Goal: Task Accomplishment & Management: Complete application form

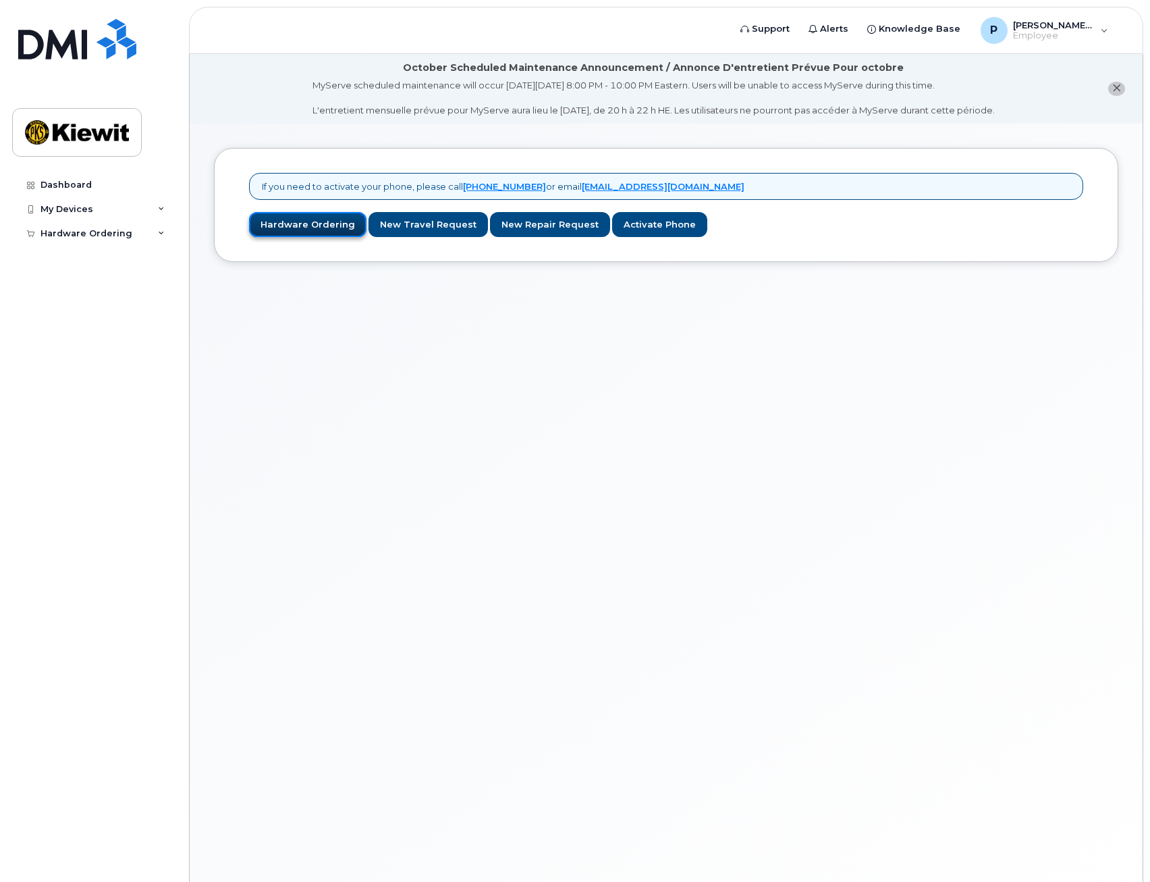
click at [309, 223] on link "Hardware Ordering" at bounding box center [307, 224] width 117 height 25
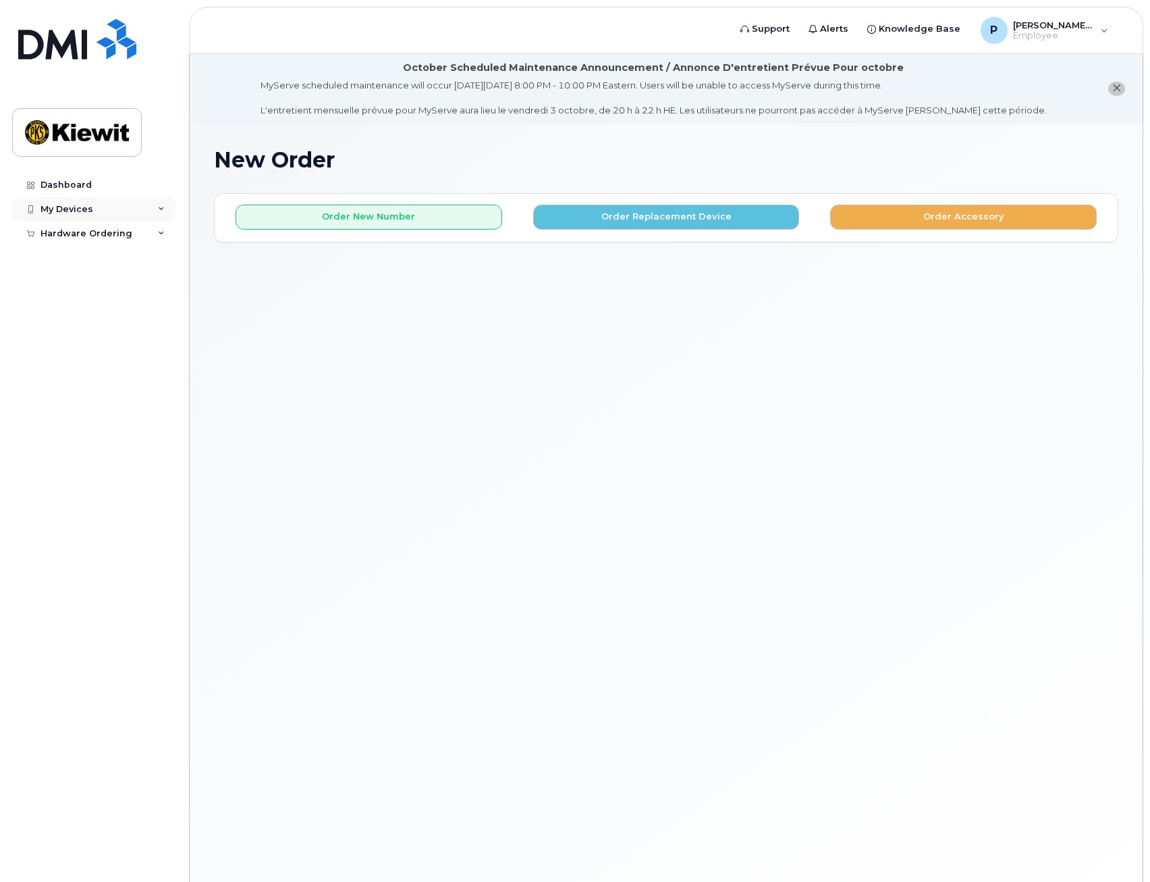
click at [164, 212] on icon at bounding box center [161, 209] width 7 height 7
click at [76, 229] on div "Add Device" at bounding box center [73, 234] width 53 height 12
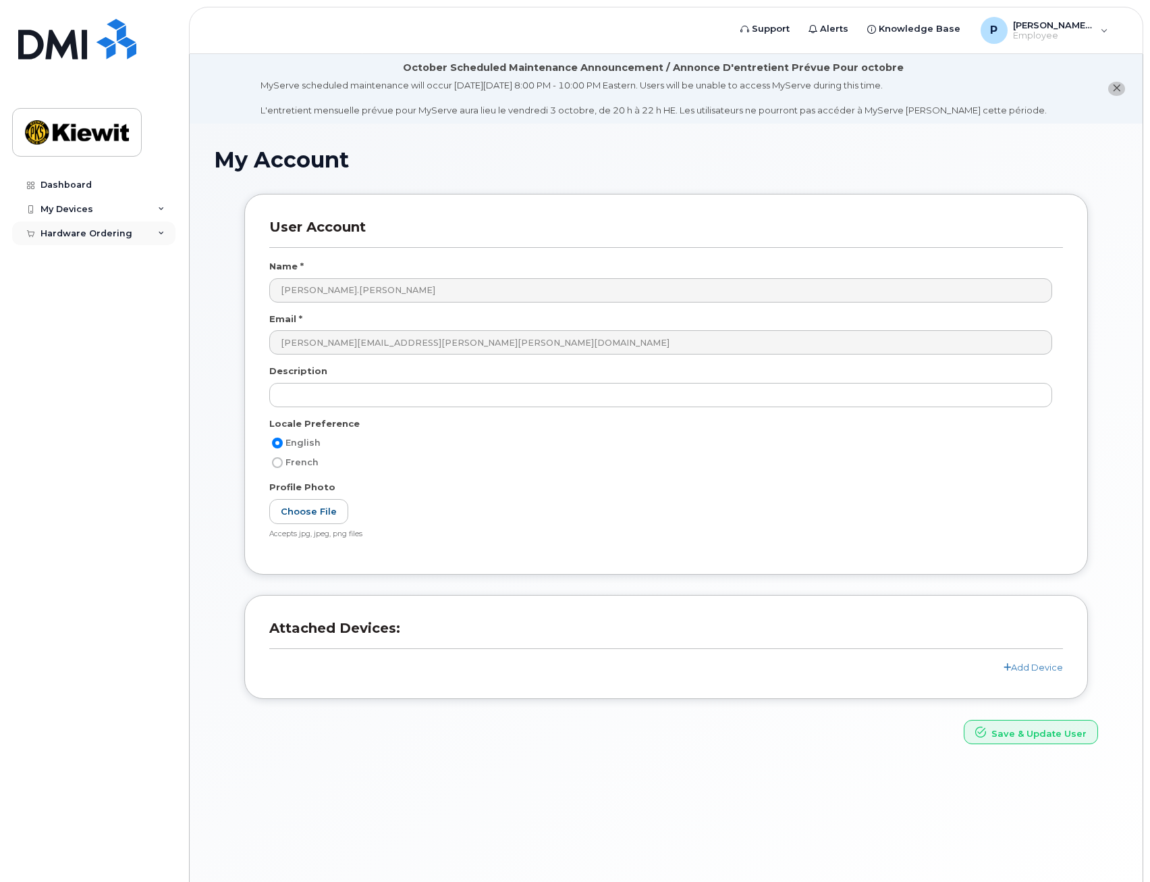
click at [163, 238] on div "Hardware Ordering" at bounding box center [93, 233] width 163 height 24
click at [78, 250] on link "New Order" at bounding box center [106, 258] width 140 height 26
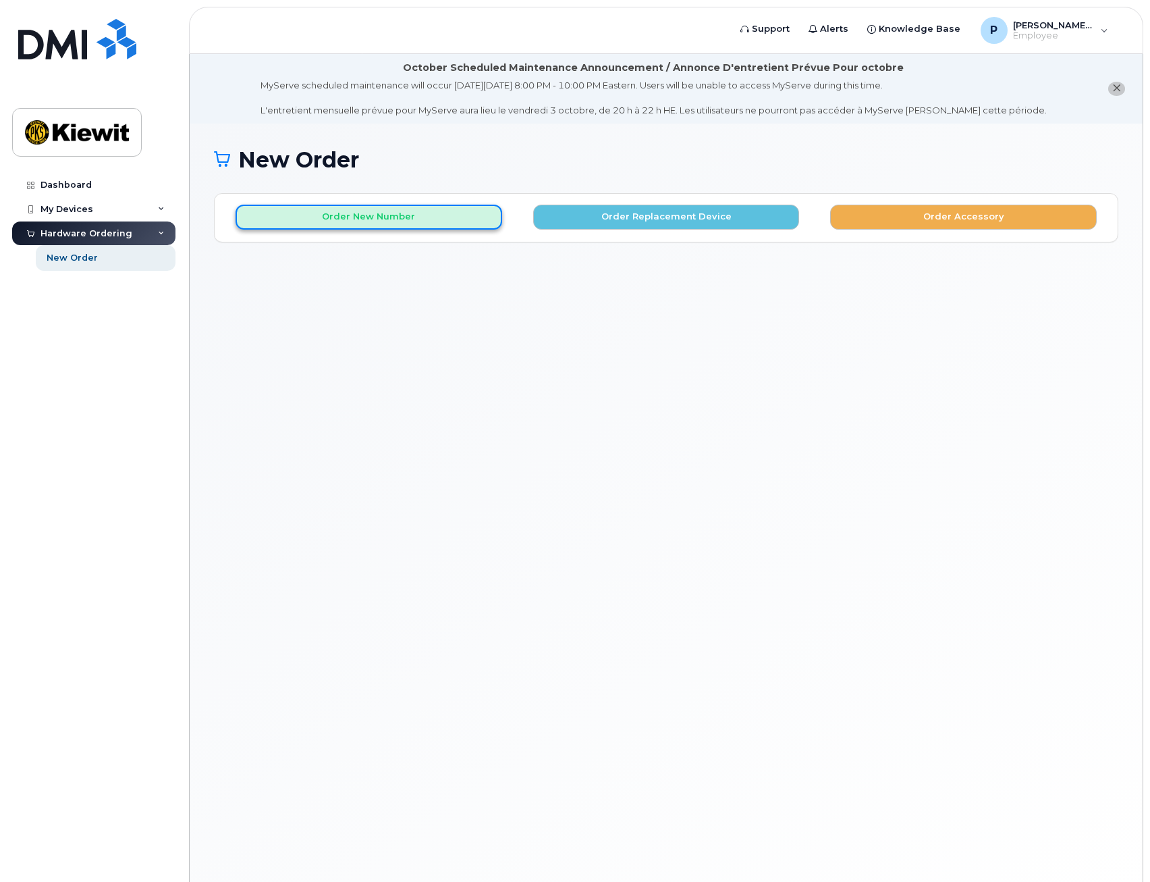
click at [381, 223] on button "Order New Number" at bounding box center [369, 217] width 267 height 25
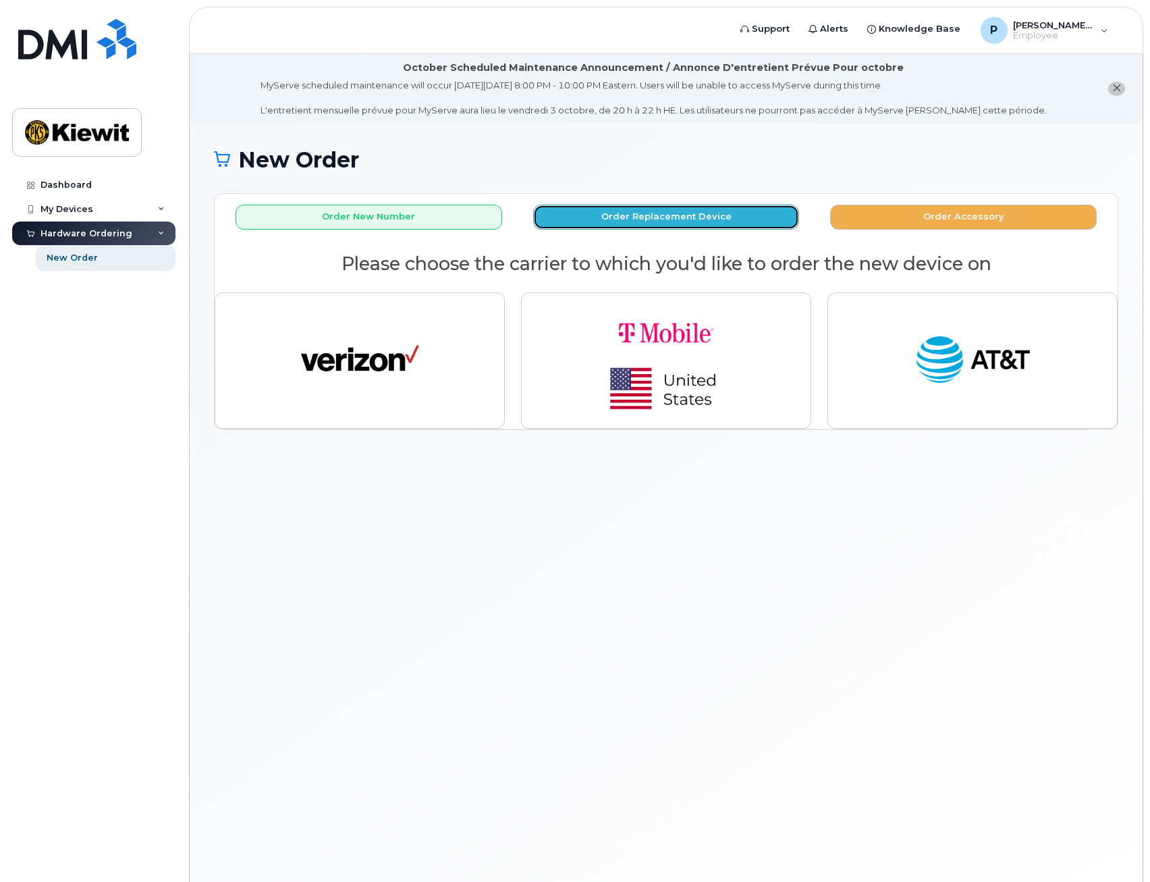
click at [617, 225] on button "Order Replacement Device" at bounding box center [666, 217] width 267 height 25
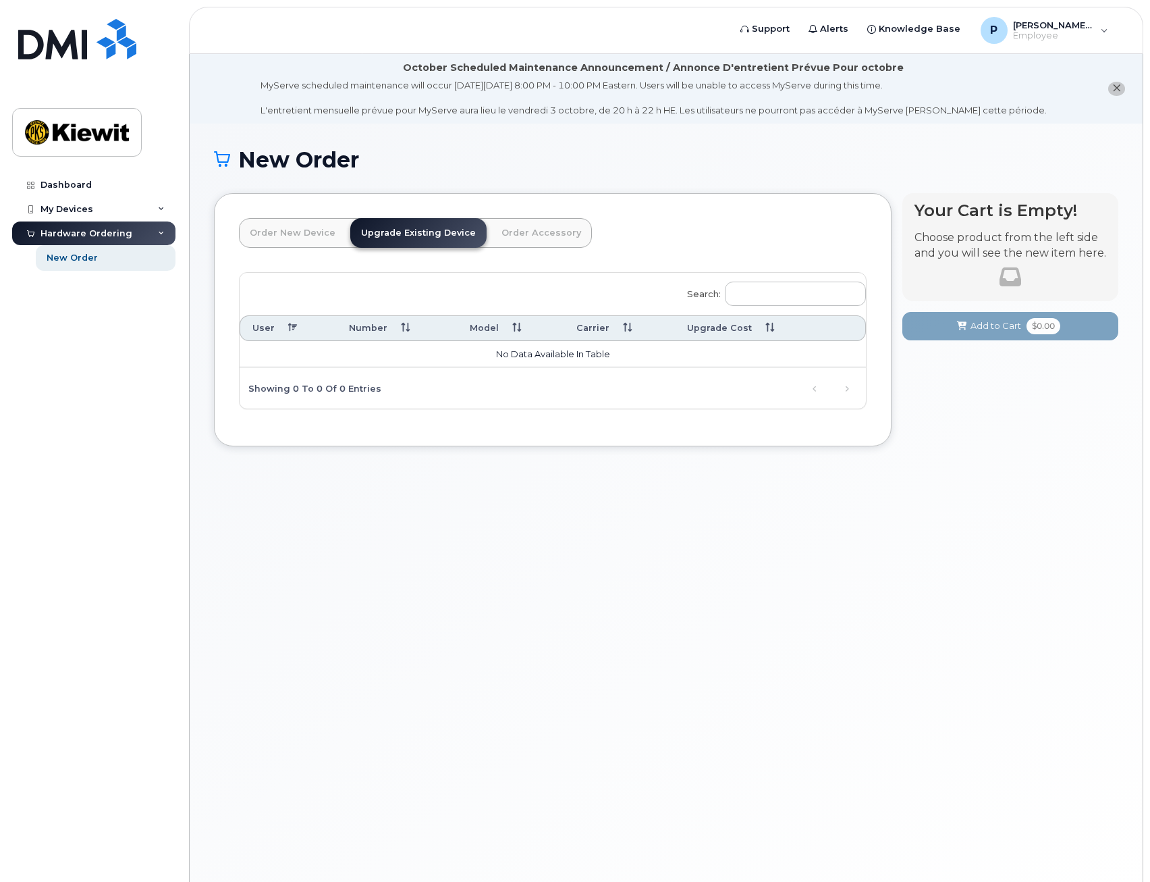
click at [299, 231] on link "Order New Device" at bounding box center [292, 233] width 107 height 30
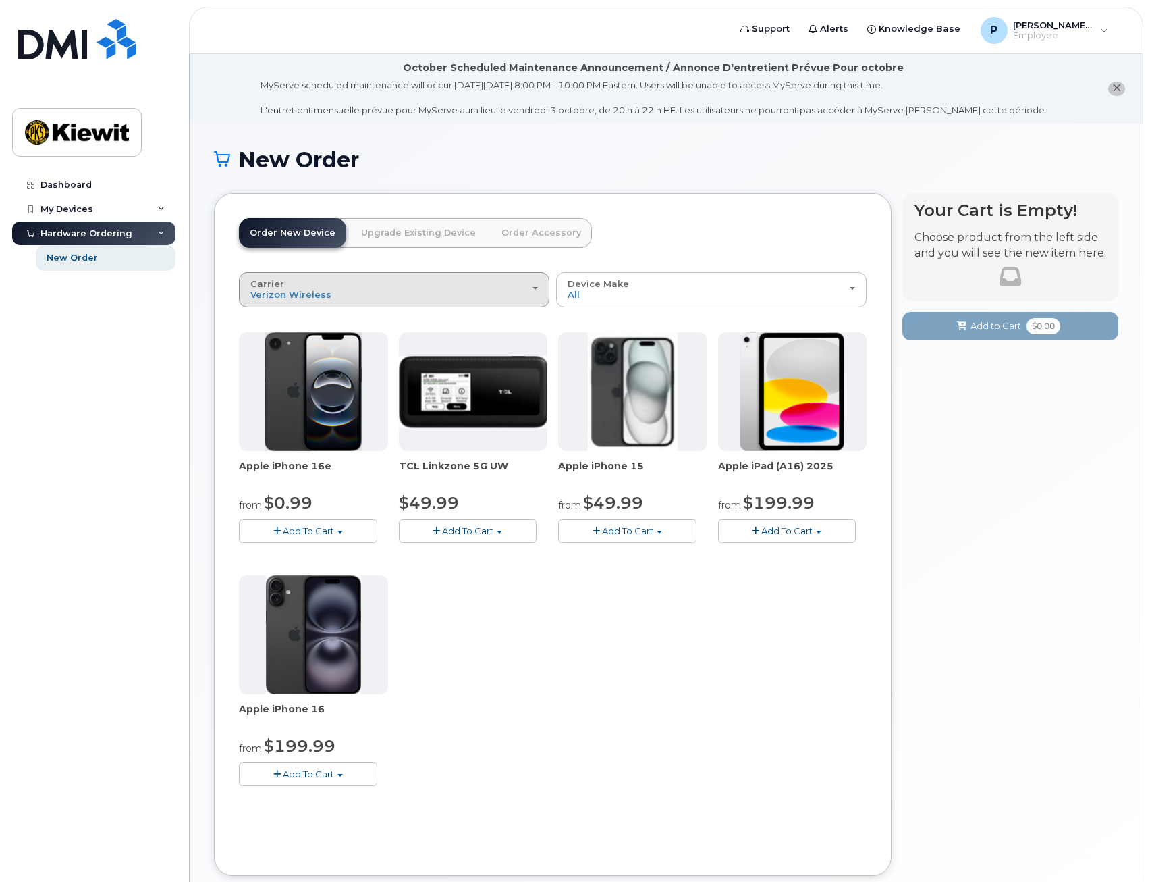
click at [539, 286] on button "Carrier Verizon Wireless T-Mobile AT&T Wireless" at bounding box center [394, 289] width 311 height 35
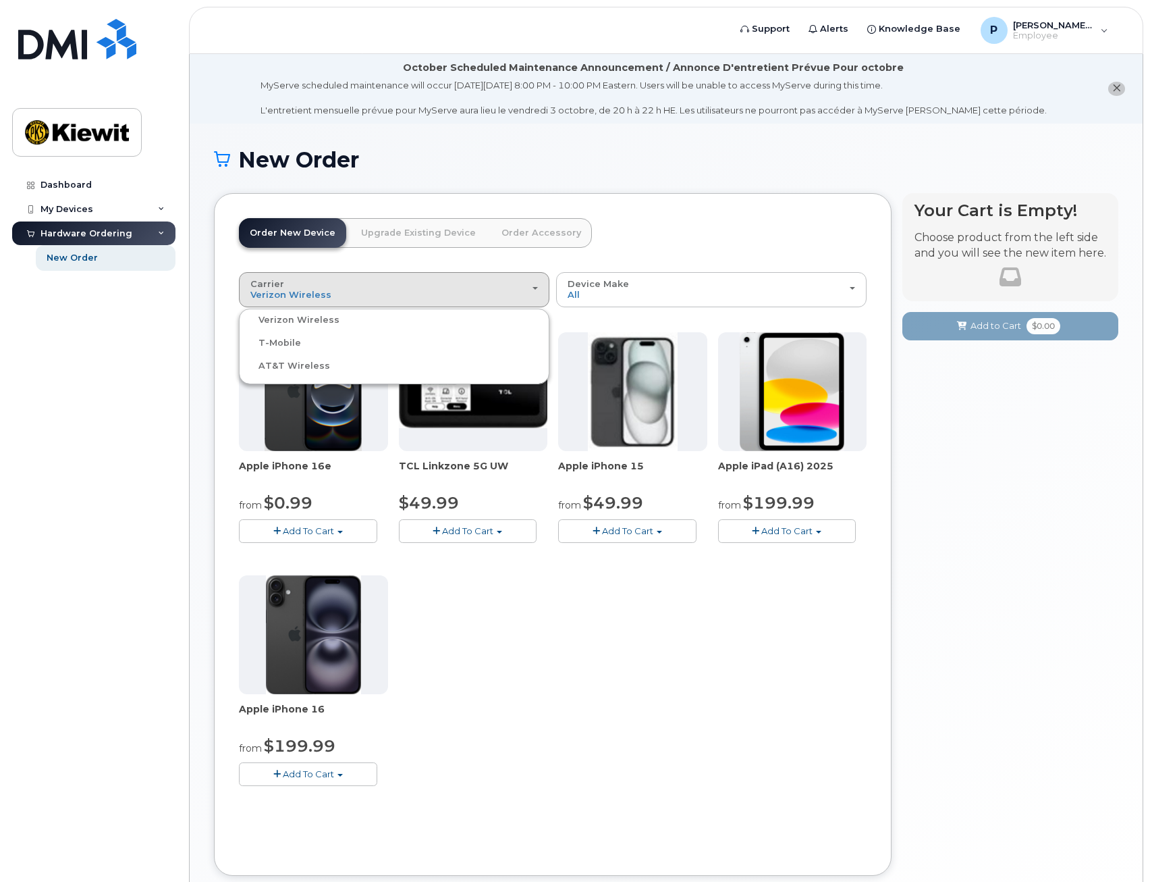
click at [630, 222] on header "Order New Device Upgrade Existing Device Order Accessory Order new device and n…" at bounding box center [553, 245] width 628 height 54
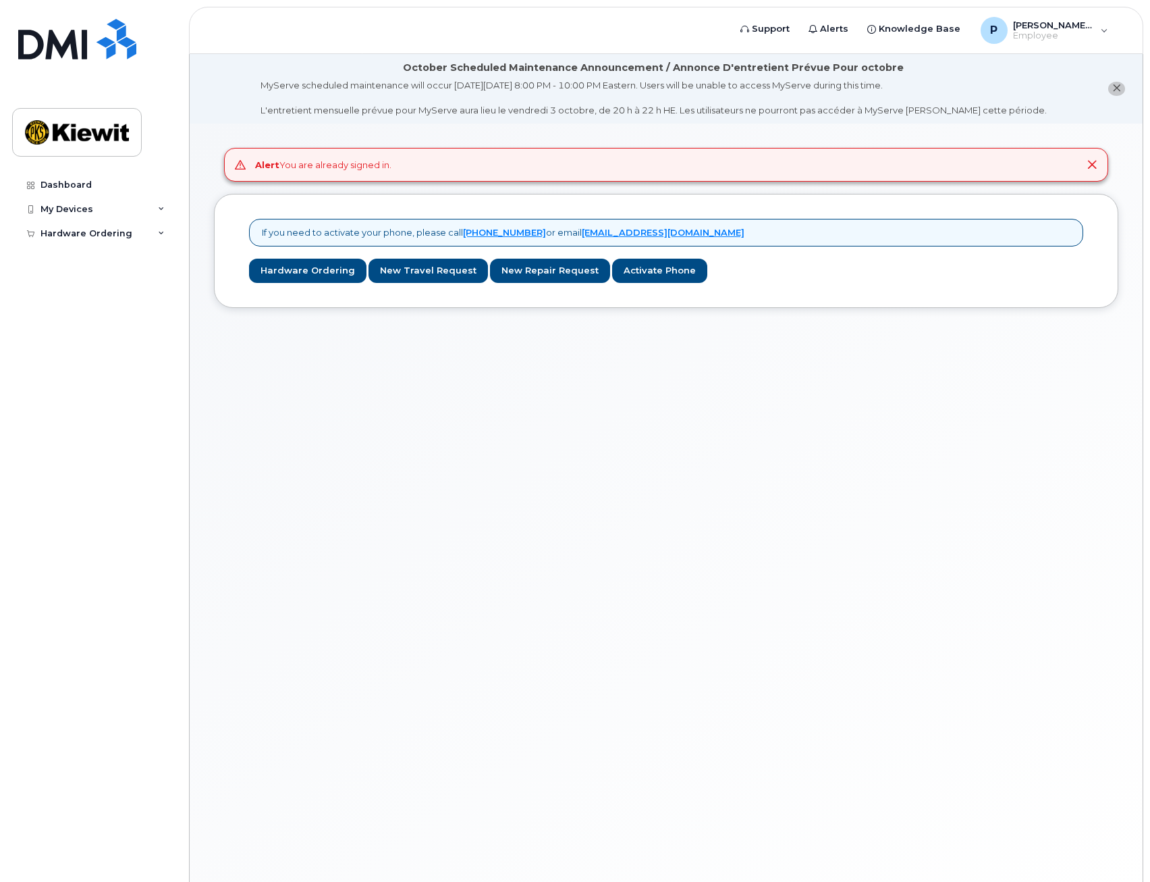
click at [1102, 163] on div "Alert You are already signed in." at bounding box center [666, 165] width 884 height 34
click at [1093, 165] on icon at bounding box center [1092, 164] width 11 height 11
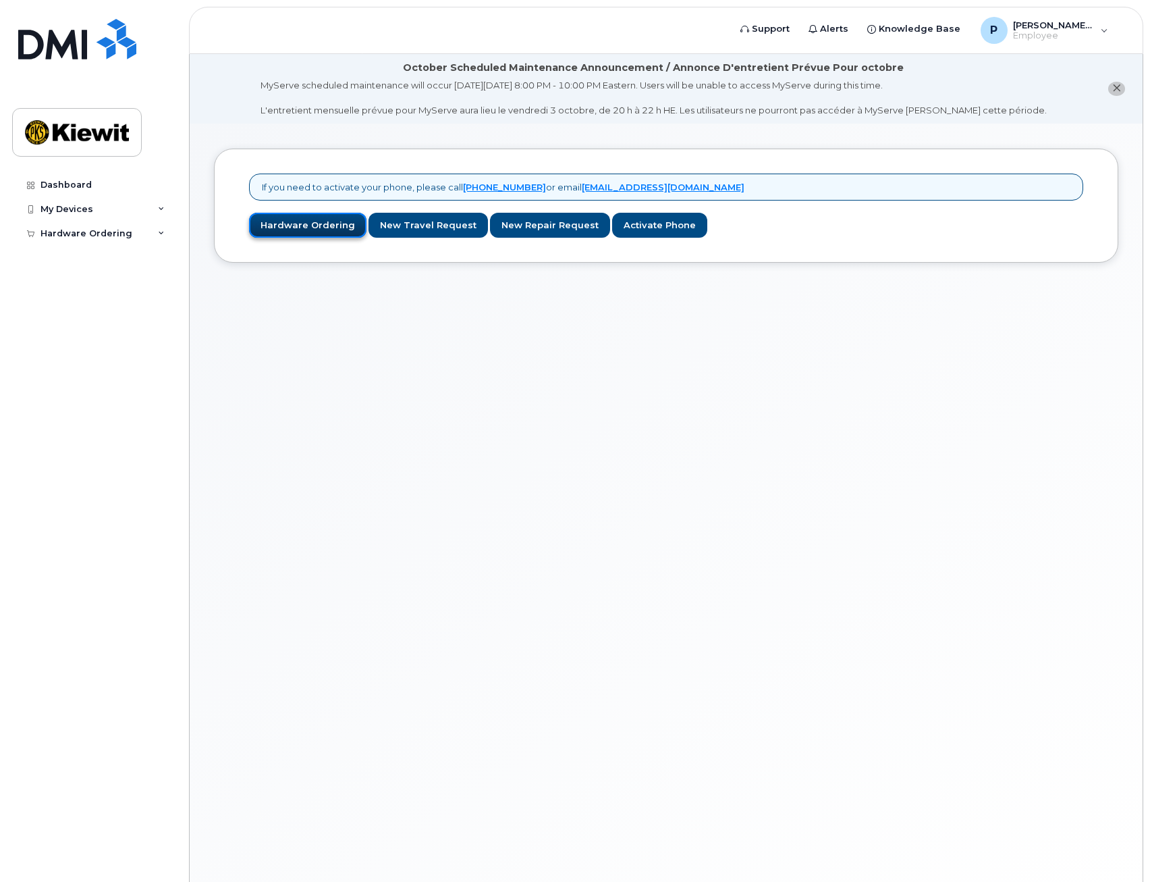
drag, startPoint x: 280, startPoint y: 228, endPoint x: 292, endPoint y: 228, distance: 11.5
click at [281, 228] on link "Hardware Ordering" at bounding box center [307, 225] width 117 height 25
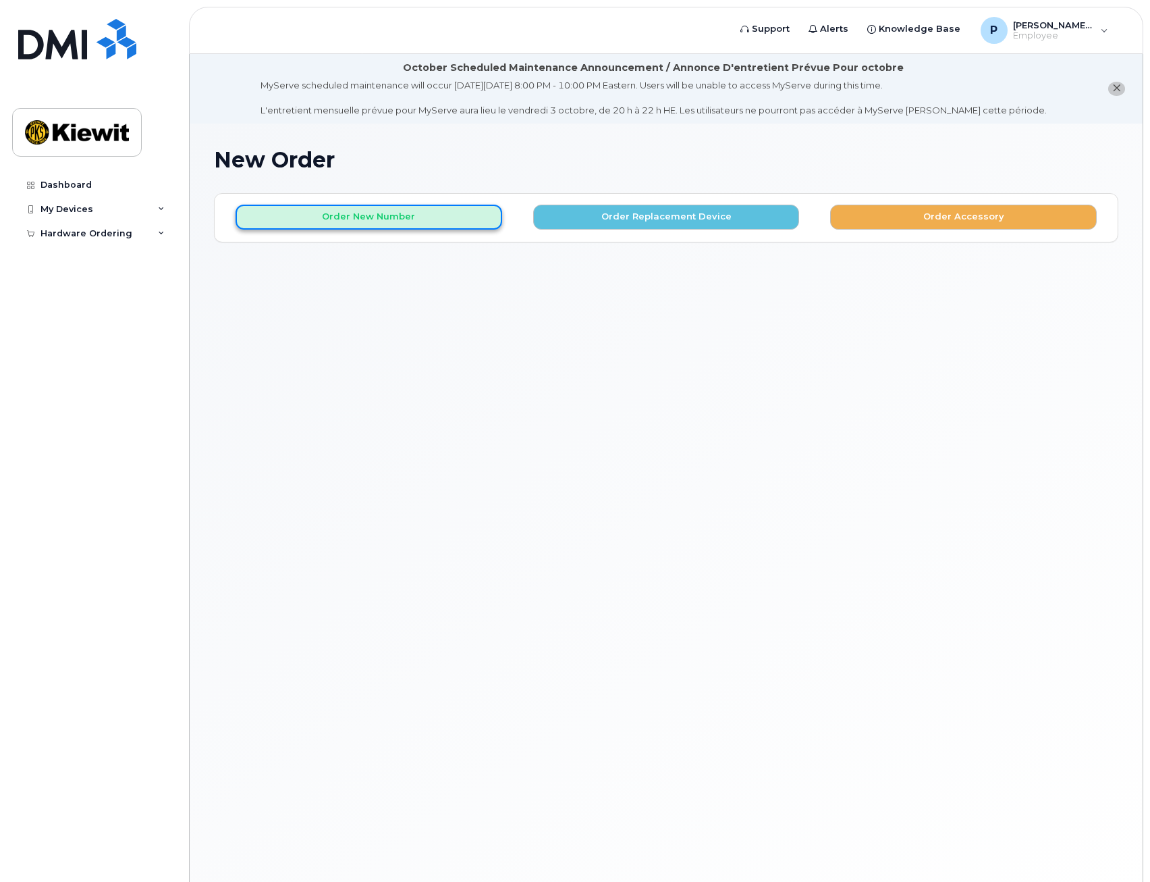
click at [387, 215] on button "Order New Number" at bounding box center [369, 217] width 267 height 25
